Goal: Task Accomplishment & Management: Use online tool/utility

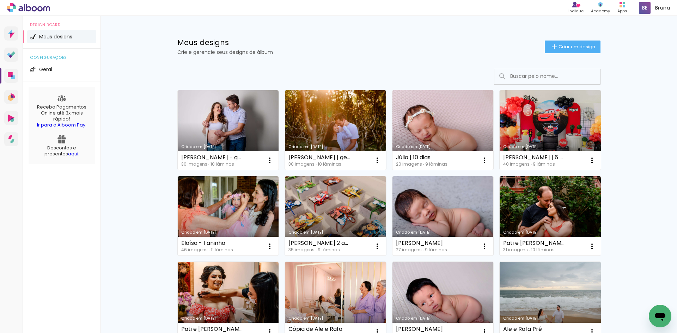
click at [450, 113] on link "Criado em [DATE]" at bounding box center [442, 130] width 101 height 80
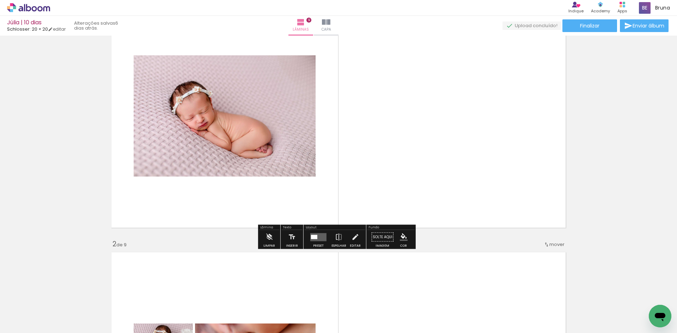
scroll to position [211, 0]
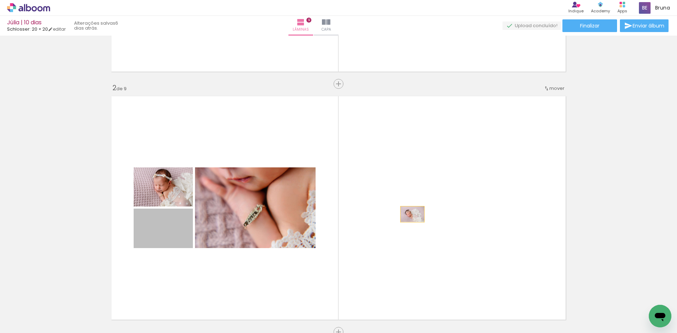
drag, startPoint x: 163, startPoint y: 243, endPoint x: 410, endPoint y: 214, distance: 248.1
click at [410, 214] on quentale-layouter at bounding box center [338, 208] width 461 height 231
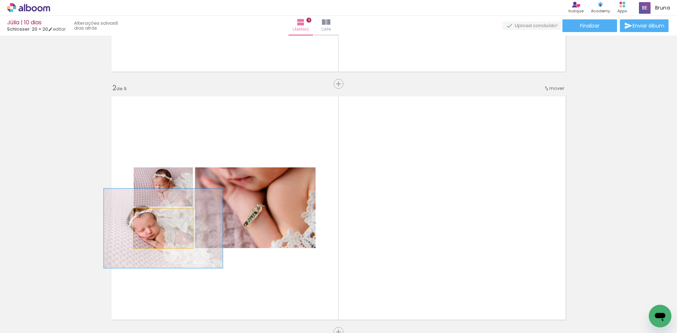
drag, startPoint x: 146, startPoint y: 215, endPoint x: 185, endPoint y: 215, distance: 38.8
type paper-slider "200"
click at [185, 215] on quentale-photo at bounding box center [163, 228] width 59 height 39
click at [161, 239] on quentale-photo at bounding box center [163, 228] width 59 height 39
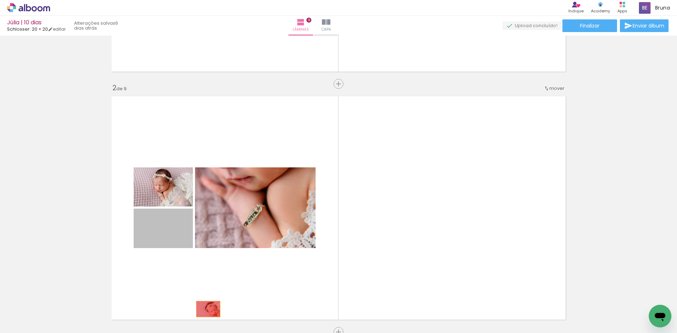
drag, startPoint x: 165, startPoint y: 239, endPoint x: 205, endPoint y: 311, distance: 82.5
click at [205, 311] on quentale-workspace at bounding box center [338, 166] width 677 height 333
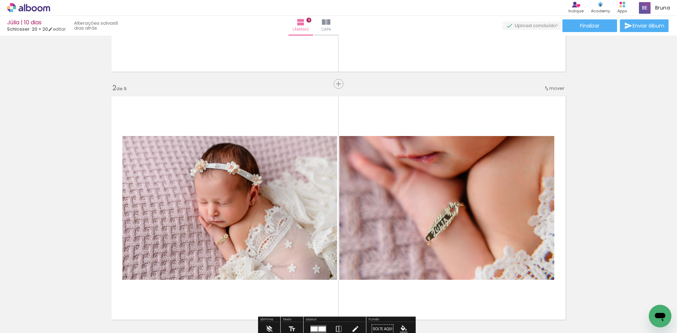
click at [134, 298] on iron-icon at bounding box center [133, 294] width 7 height 7
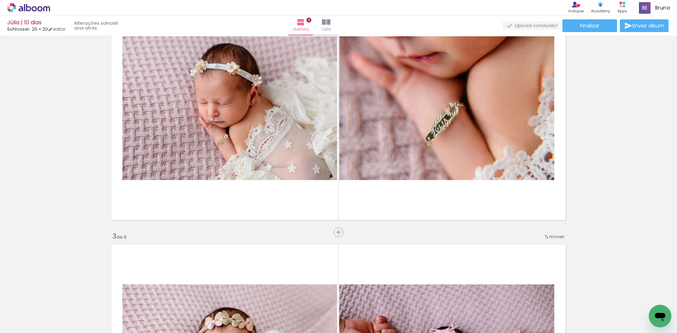
scroll to position [176, 0]
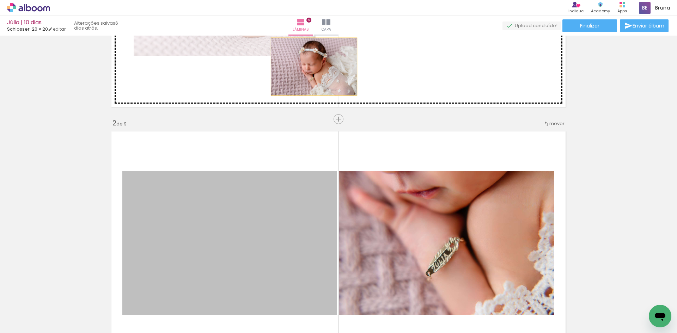
drag, startPoint x: 282, startPoint y: 228, endPoint x: 311, endPoint y: 67, distance: 164.1
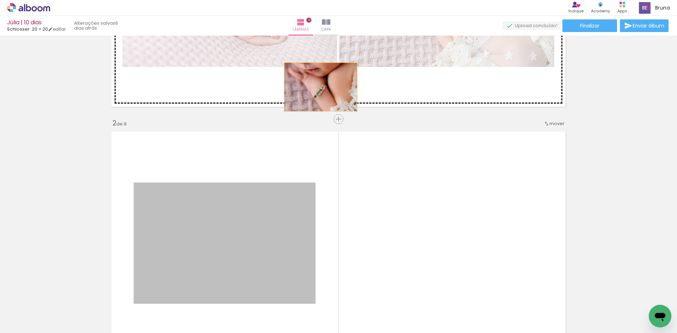
drag, startPoint x: 291, startPoint y: 223, endPoint x: 320, endPoint y: 76, distance: 149.5
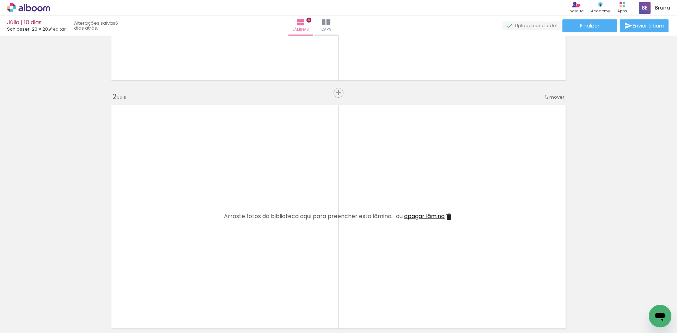
scroll to position [247, 0]
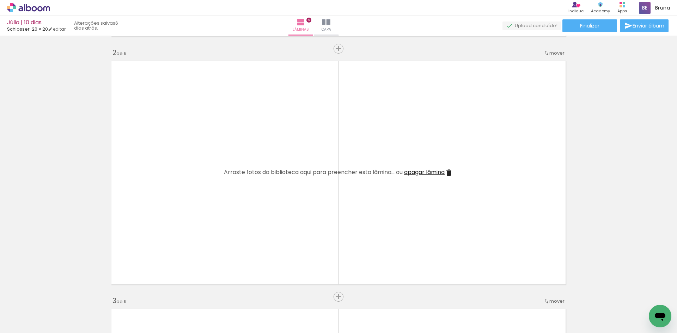
click at [425, 172] on span "apagar lâmina" at bounding box center [424, 172] width 41 height 8
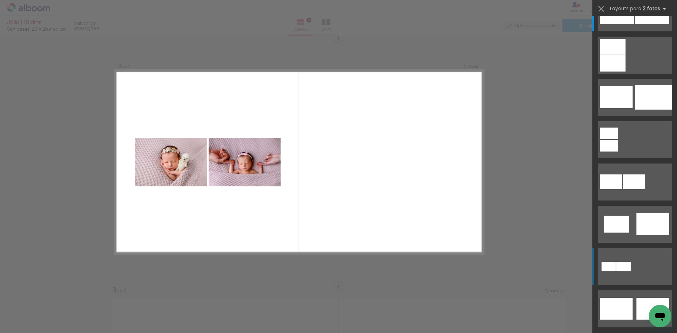
scroll to position [70, 0]
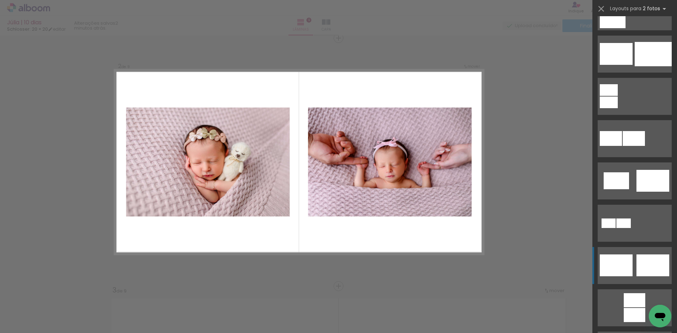
click at [636, 260] on div at bounding box center [652, 265] width 33 height 22
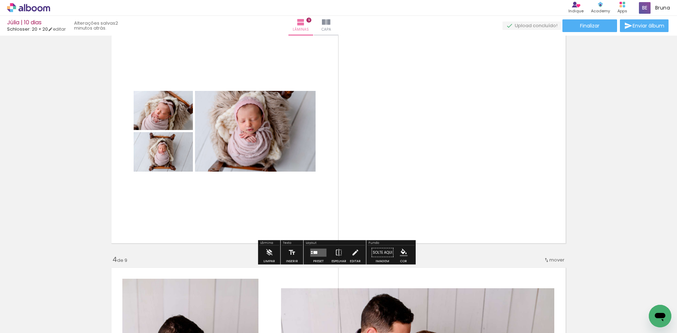
scroll to position [539, 0]
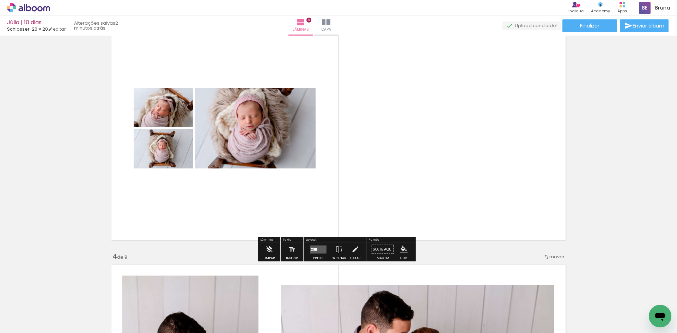
click at [314, 250] on div at bounding box center [315, 249] width 4 height 3
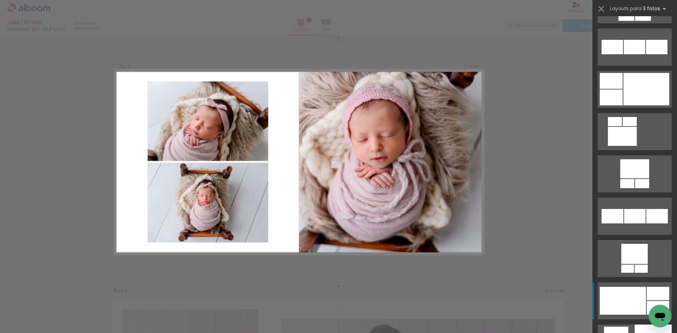
scroll to position [1621, 0]
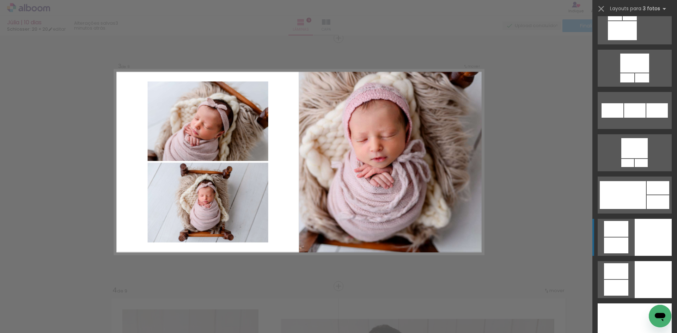
click at [622, 248] on div at bounding box center [616, 246] width 24 height 16
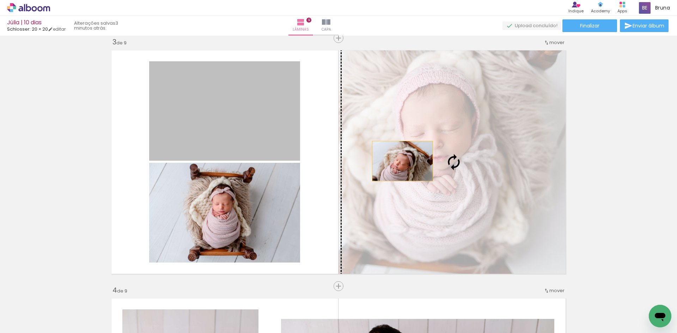
drag, startPoint x: 253, startPoint y: 132, endPoint x: 400, endPoint y: 161, distance: 149.5
click at [0, 0] on slot at bounding box center [0, 0] width 0 height 0
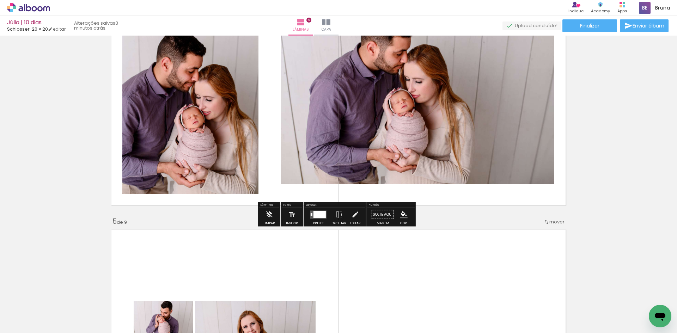
scroll to position [823, 0]
click at [321, 213] on div at bounding box center [319, 213] width 12 height 7
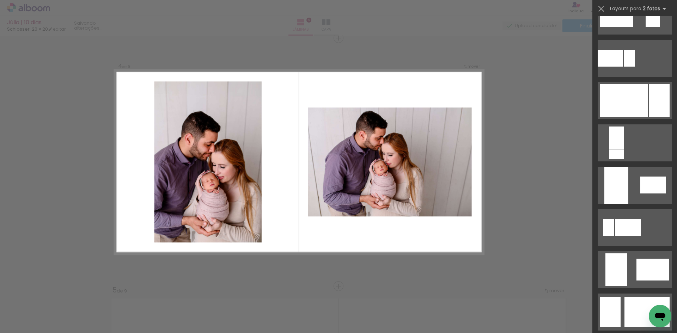
scroll to position [282, 0]
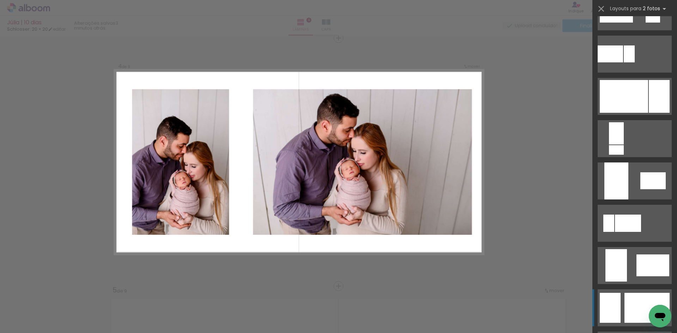
click at [638, 304] on div at bounding box center [646, 308] width 45 height 30
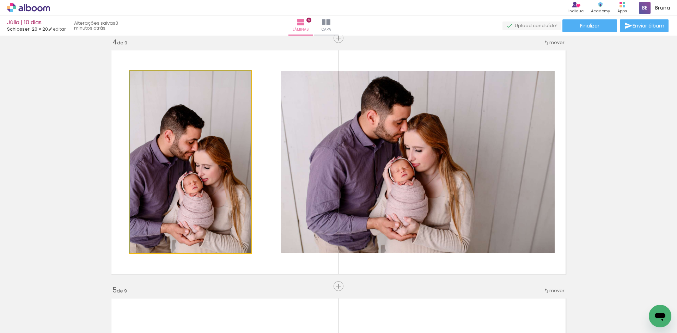
drag, startPoint x: 226, startPoint y: 184, endPoint x: 233, endPoint y: 183, distance: 7.4
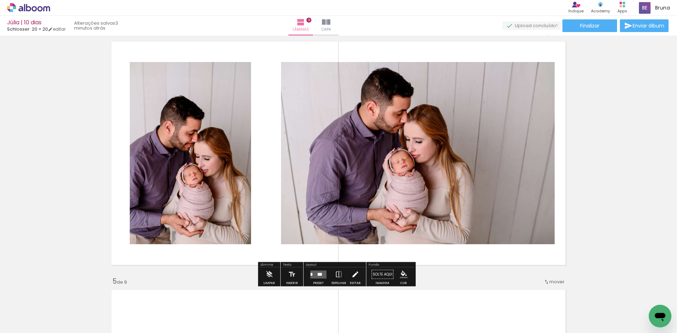
scroll to position [789, 0]
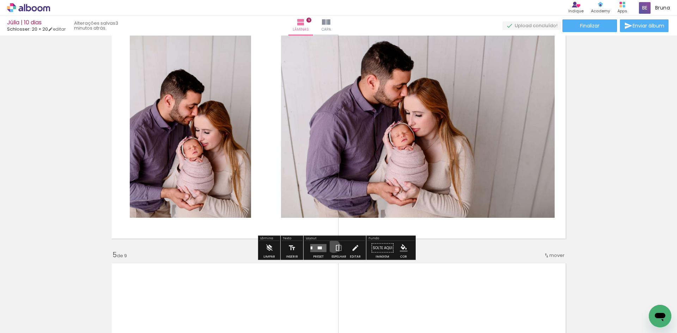
click at [332, 246] on paper-button "Espelhar" at bounding box center [339, 250] width 18 height 18
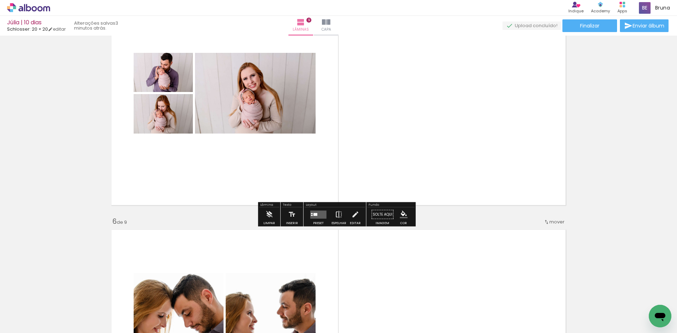
scroll to position [1071, 0]
click at [316, 217] on quentale-layouter at bounding box center [318, 214] width 16 height 8
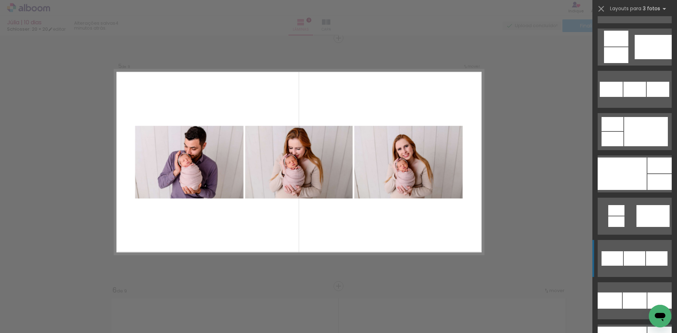
scroll to position [775, 0]
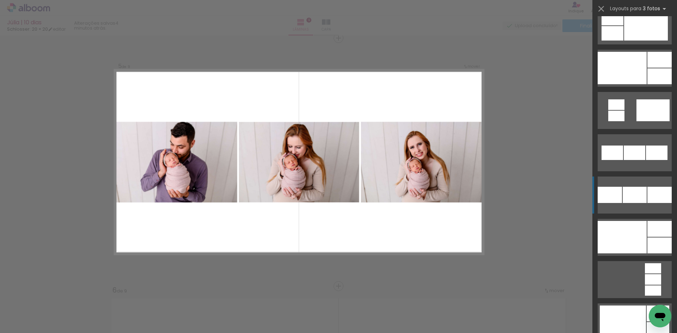
click at [633, 199] on div at bounding box center [634, 195] width 24 height 16
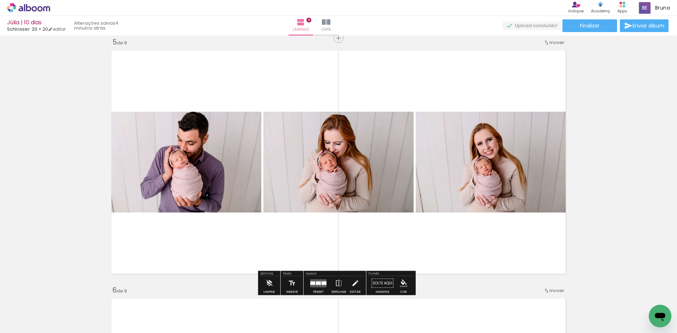
click at [317, 280] on quentale-layouter at bounding box center [318, 283] width 16 height 8
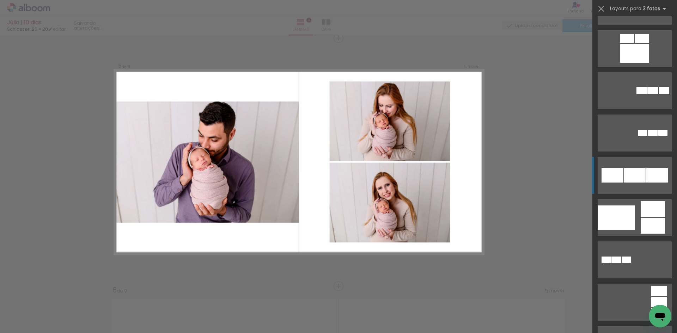
scroll to position [1142, 0]
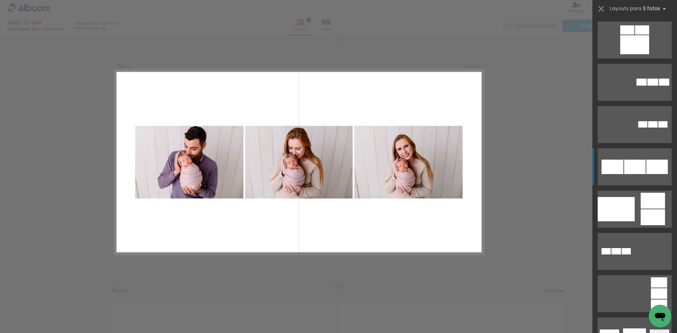
click at [631, 160] on div at bounding box center [634, 167] width 21 height 14
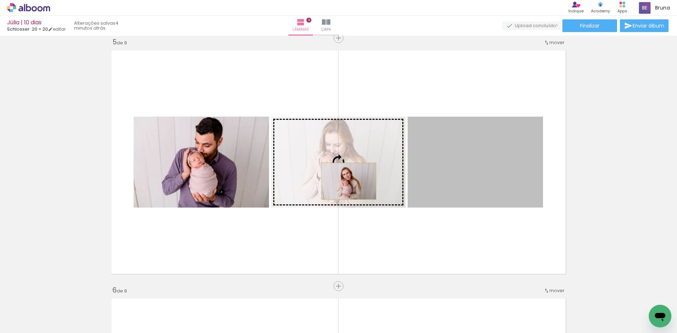
drag, startPoint x: 462, startPoint y: 178, endPoint x: 346, endPoint y: 181, distance: 116.3
click at [0, 0] on slot at bounding box center [0, 0] width 0 height 0
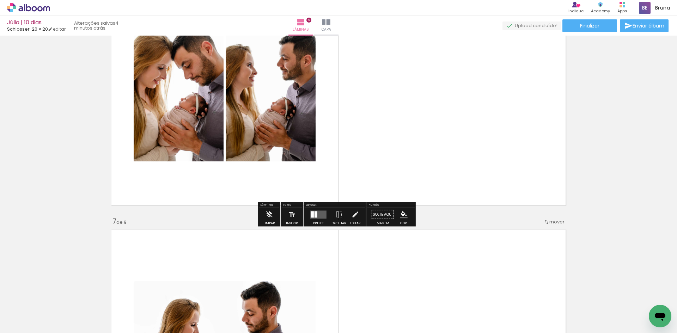
scroll to position [1319, 0]
click at [311, 215] on div at bounding box center [312, 214] width 3 height 6
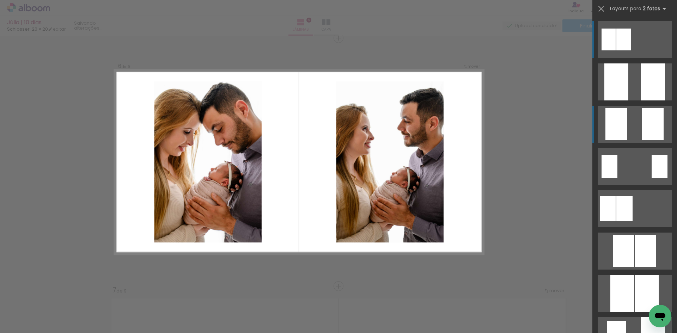
scroll to position [0, 0]
click at [634, 123] on quentale-layouter at bounding box center [634, 124] width 74 height 37
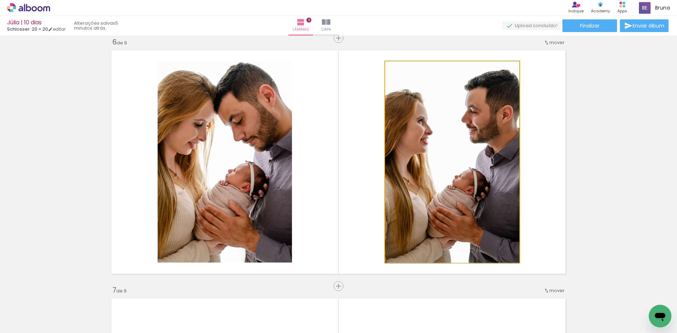
drag, startPoint x: 487, startPoint y: 211, endPoint x: 499, endPoint y: 219, distance: 14.5
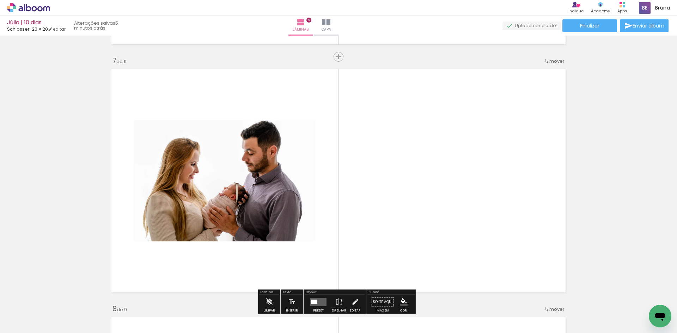
scroll to position [1496, 0]
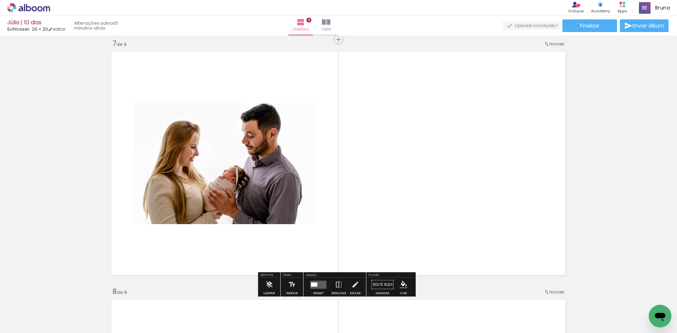
drag, startPoint x: 320, startPoint y: 285, endPoint x: 382, endPoint y: 277, distance: 62.6
click at [320, 285] on quentale-layouter at bounding box center [318, 285] width 16 height 8
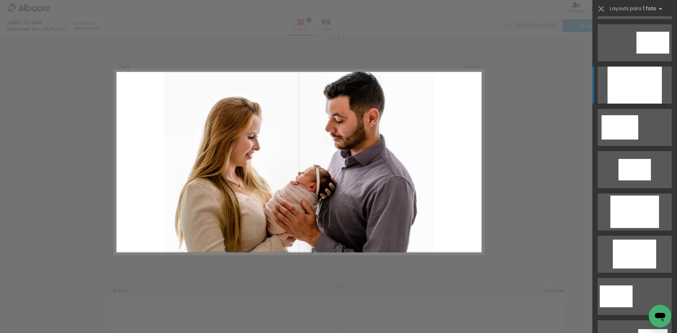
scroll to position [70, 0]
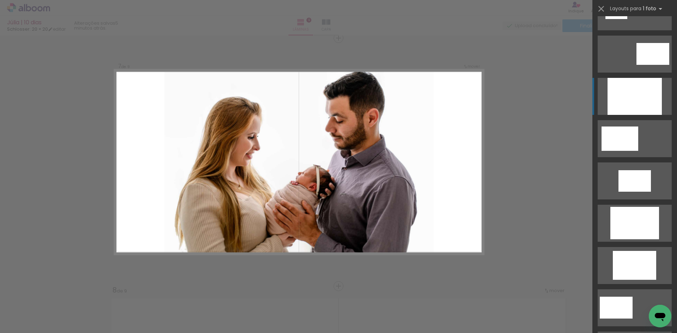
click at [635, 99] on div at bounding box center [634, 96] width 54 height 37
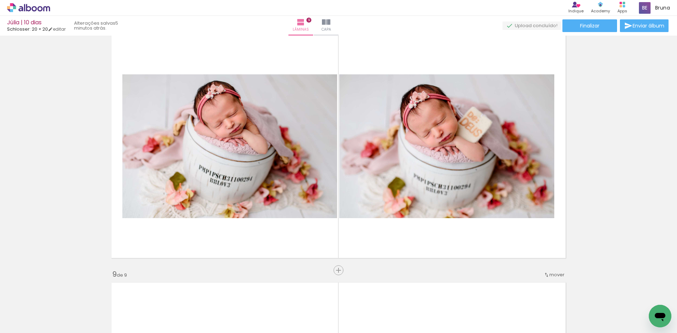
scroll to position [1850, 0]
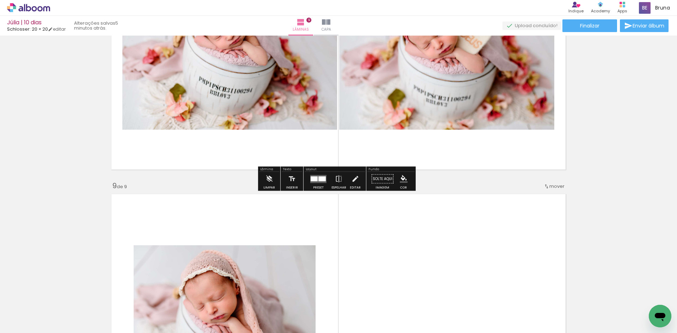
click at [322, 181] on quentale-layouter at bounding box center [318, 179] width 16 height 8
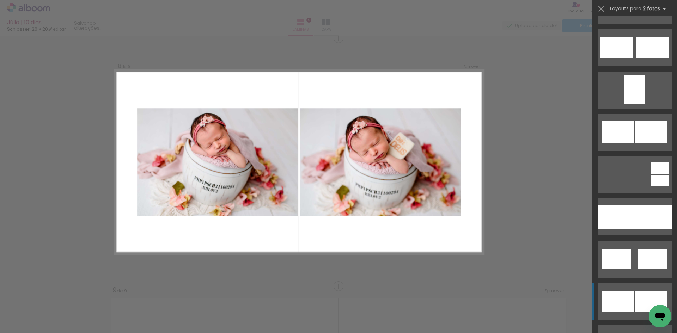
scroll to position [352, 0]
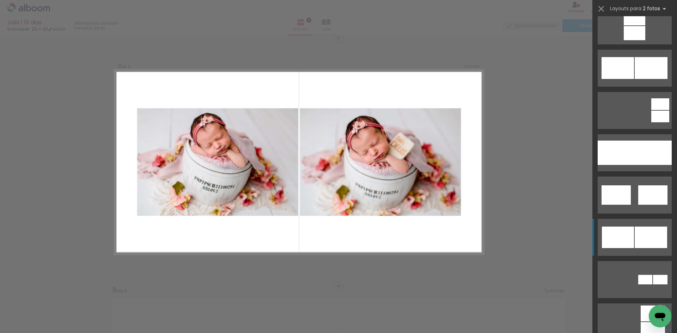
click at [635, 233] on div at bounding box center [650, 237] width 32 height 21
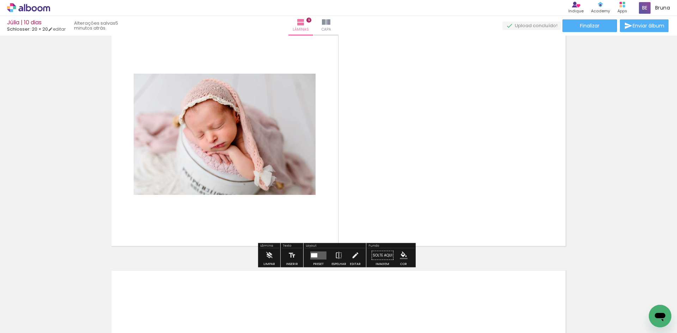
scroll to position [2134, 0]
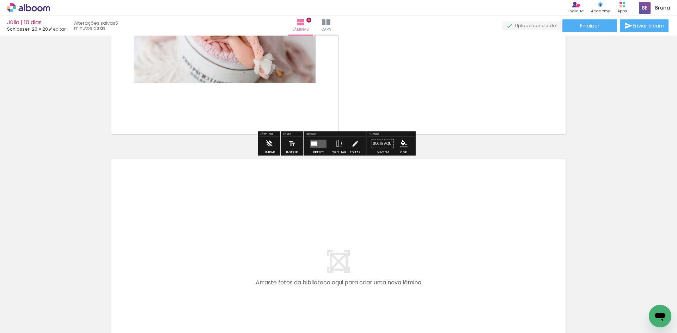
click at [322, 147] on quentale-layouter at bounding box center [318, 144] width 16 height 8
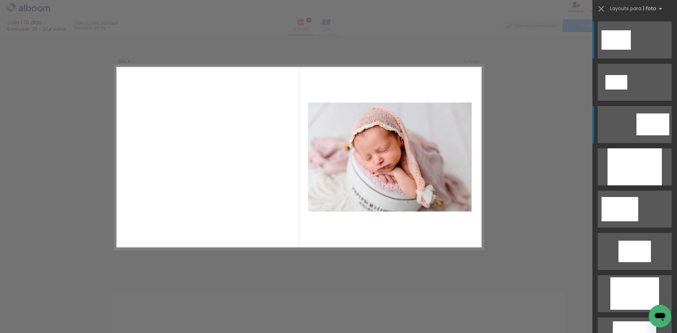
scroll to position [1994, 0]
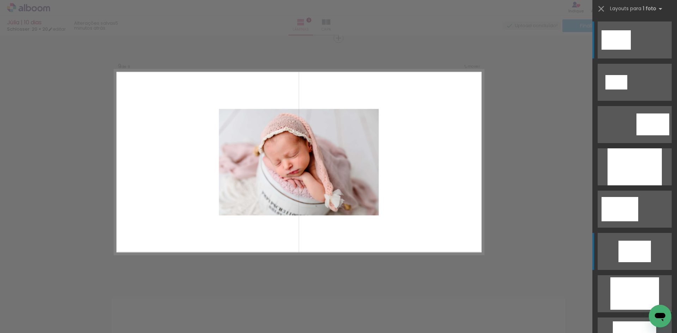
click at [640, 262] on quentale-layouter at bounding box center [634, 251] width 74 height 37
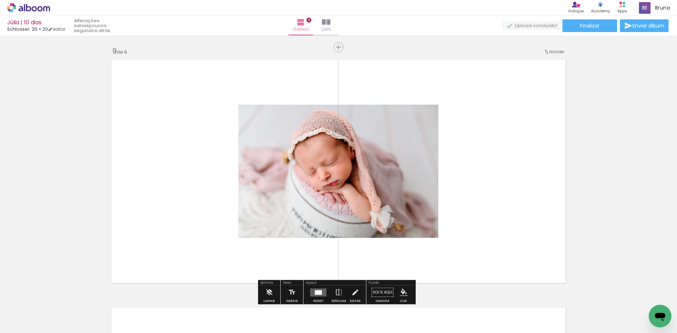
scroll to position [1974, 0]
